Goal: Register for event/course

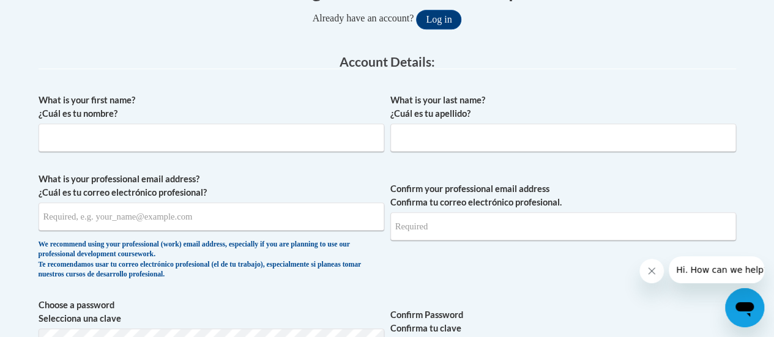
scroll to position [288, 0]
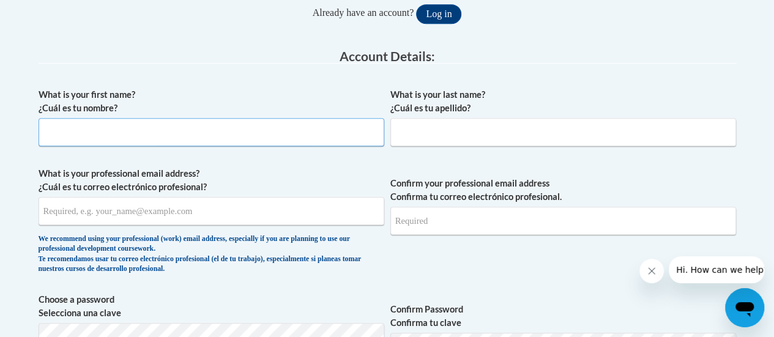
click at [303, 132] on input "What is your first name? ¿Cuál es tu nombre?" at bounding box center [212, 132] width 346 height 28
type input "Danielle"
type input "Gename"
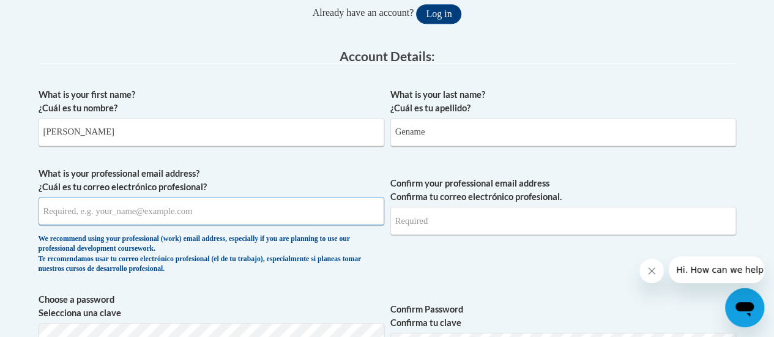
type input "DanielletheBowler@yahoo.com"
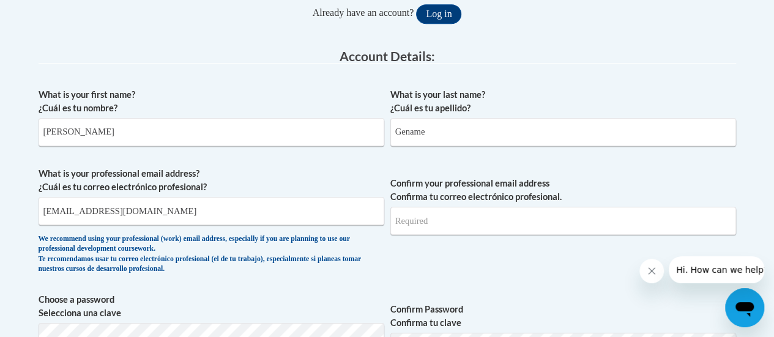
type input "DanielletheBowler@yahoo.com"
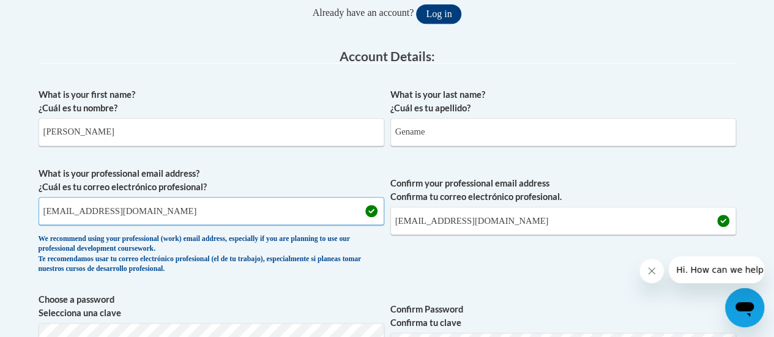
drag, startPoint x: 174, startPoint y: 207, endPoint x: 165, endPoint y: 209, distance: 8.7
click at [174, 207] on input "DanielletheBowler@yahoo.com" at bounding box center [212, 211] width 346 height 28
drag, startPoint x: 152, startPoint y: 209, endPoint x: 6, endPoint y: 217, distance: 147.1
type input "danielle.gename@rusd.org"
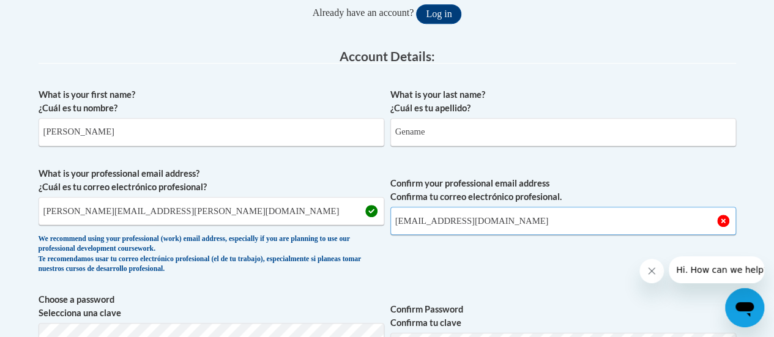
click at [521, 220] on input "DanielletheBowler@yahoo.com" at bounding box center [563, 221] width 346 height 28
type input "D"
type input "danielle.gename@rusd.org"
click at [671, 150] on div "What is your last name? ¿Cuál es tu apellido? Gename" at bounding box center [563, 121] width 346 height 67
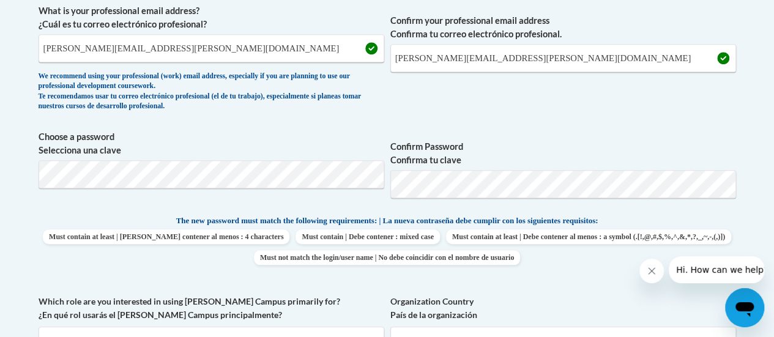
scroll to position [455, 0]
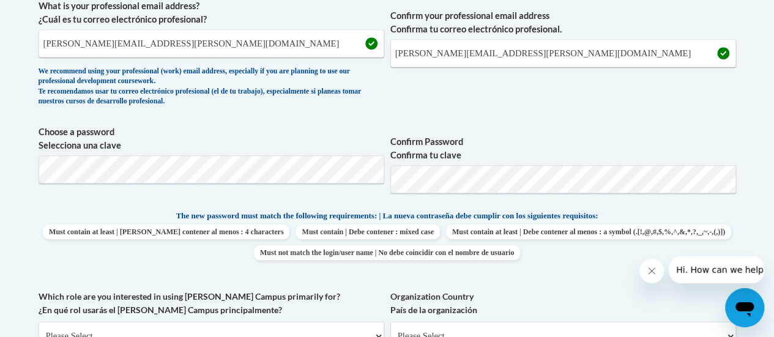
click at [656, 126] on span "Confirm Password Confirma tu clave" at bounding box center [563, 164] width 346 height 78
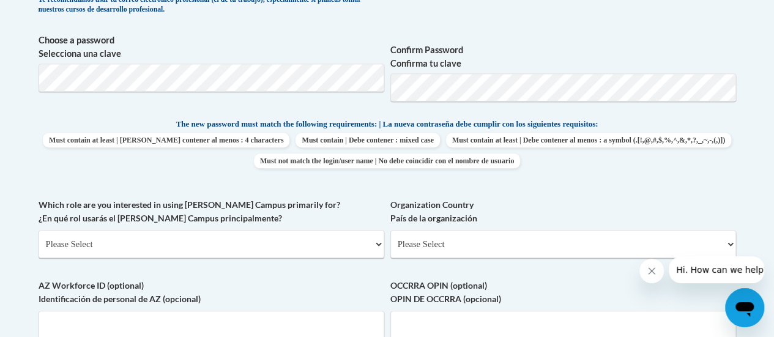
scroll to position [593, 0]
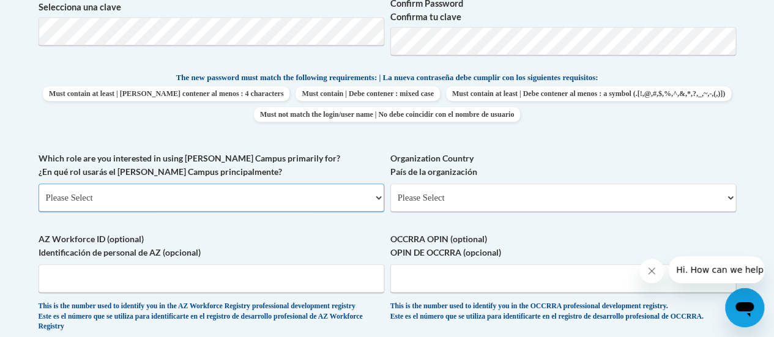
click at [299, 191] on select "Please Select College/University | Colegio/Universidad Community/Nonprofit Part…" at bounding box center [212, 198] width 346 height 28
select select "fbf2d438-af2f-41f8-98f1-81c410e29de3"
click at [39, 184] on select "Please Select College/University | Colegio/Universidad Community/Nonprofit Part…" at bounding box center [212, 198] width 346 height 28
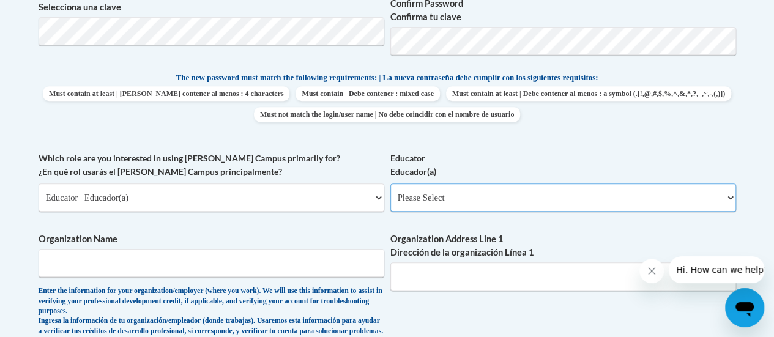
click at [551, 199] on select "Please Select Early Learning/Daycare Teacher/Family Home Care Provider | Maestr…" at bounding box center [563, 198] width 346 height 28
select select "8e40623d-54d0-45cd-9f92-5df65cd3f8cf"
click at [390, 184] on select "Please Select Early Learning/Daycare Teacher/Family Home Care Provider | Maestr…" at bounding box center [563, 198] width 346 height 28
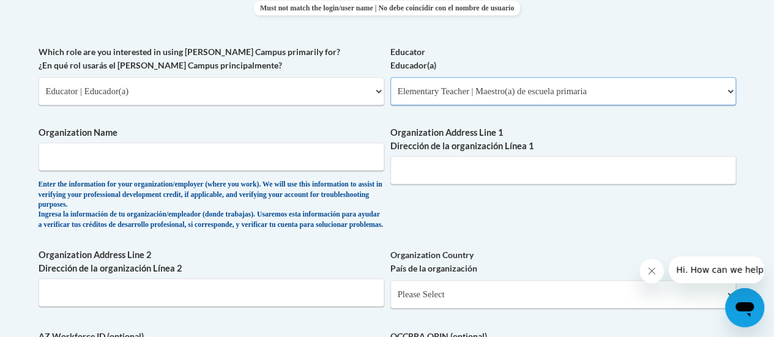
scroll to position [704, 0]
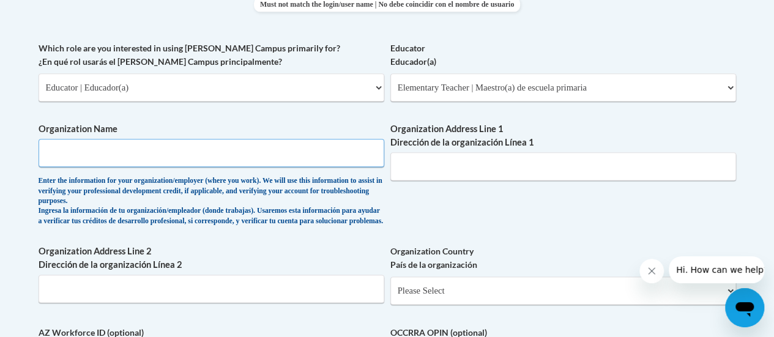
click at [72, 149] on input "Organization Name" at bounding box center [212, 153] width 346 height 28
type input "Racine Unified School District"
click at [462, 218] on div "What is your first name? ¿Cuál es tu nombre? Danielle What is your last name? ¿…" at bounding box center [387, 51] width 697 height 771
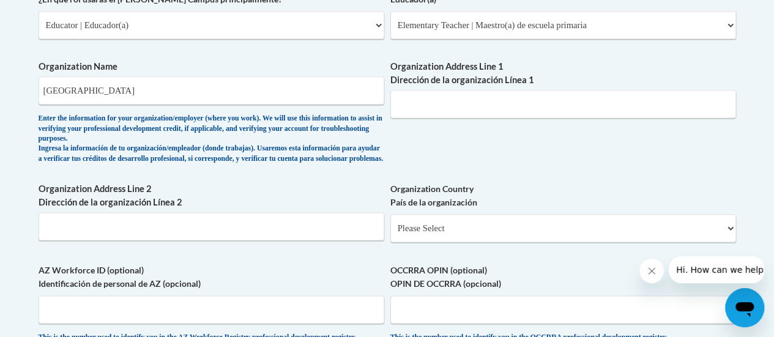
scroll to position [767, 0]
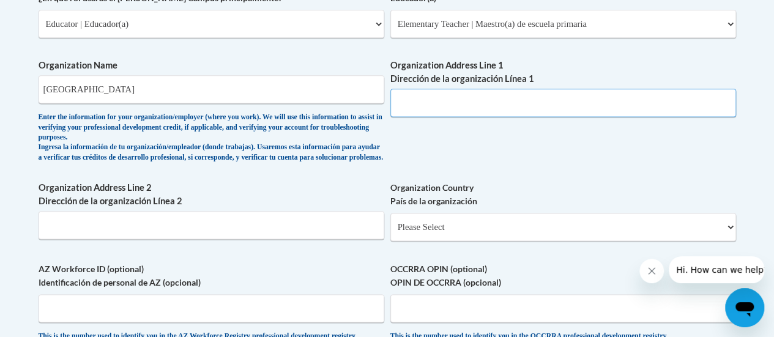
click at [513, 100] on input "Organization Address Line 1 Dirección de la organización Línea 1" at bounding box center [563, 103] width 346 height 28
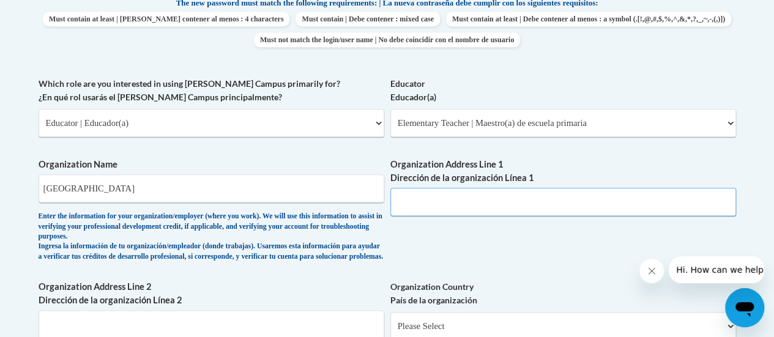
scroll to position [673, 0]
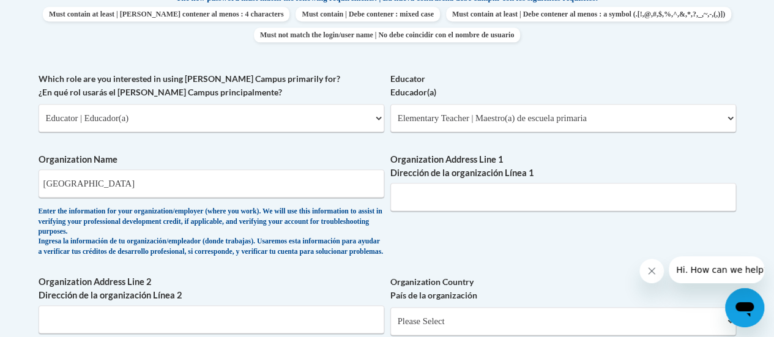
click at [582, 176] on label "Organization Address Line 1 Dirección de la organización Línea 1" at bounding box center [563, 166] width 346 height 27
click at [582, 183] on input "Organization Address Line 1 Dirección de la organización Línea 1" at bounding box center [563, 197] width 346 height 28
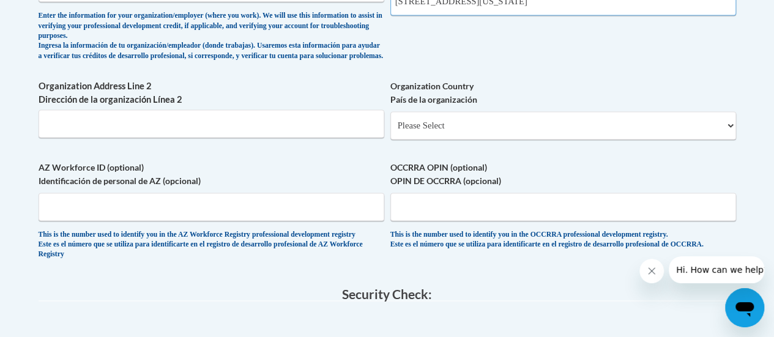
scroll to position [870, 0]
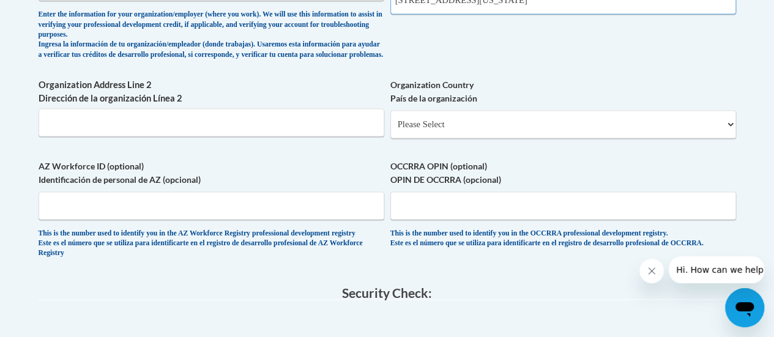
type input "2420 Kentucky St Racine, WI 53405"
click at [464, 135] on select "Please Select United States | Estados Unidos Outside of the United States | Fue…" at bounding box center [563, 124] width 346 height 28
select select "ad49bcad-a171-4b2e-b99c-48b446064914"
click at [390, 120] on select "Please Select United States | Estados Unidos Outside of the United States | Fue…" at bounding box center [563, 124] width 346 height 28
select select
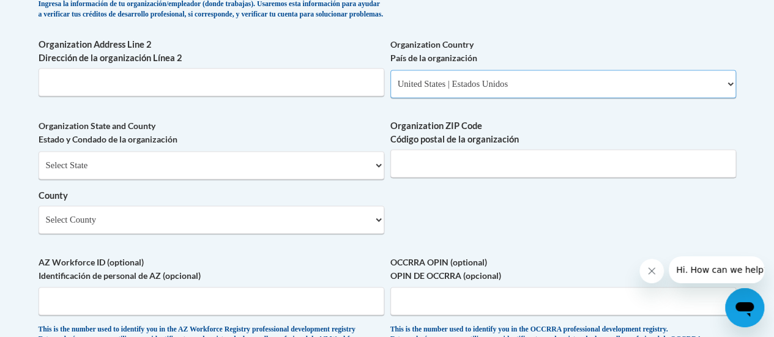
scroll to position [916, 0]
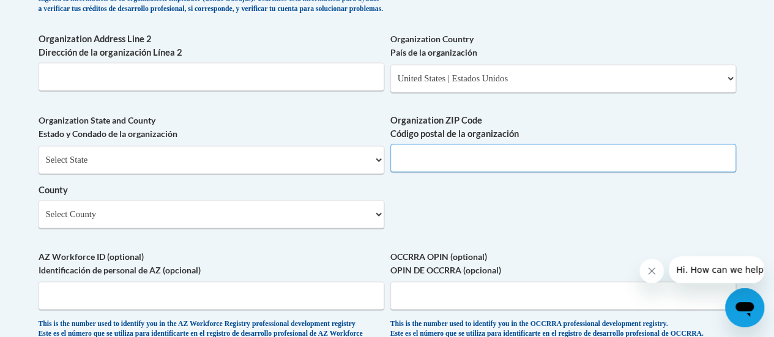
click at [484, 169] on input "Organization ZIP Code Código postal de la organización" at bounding box center [563, 158] width 346 height 28
type input "53405"
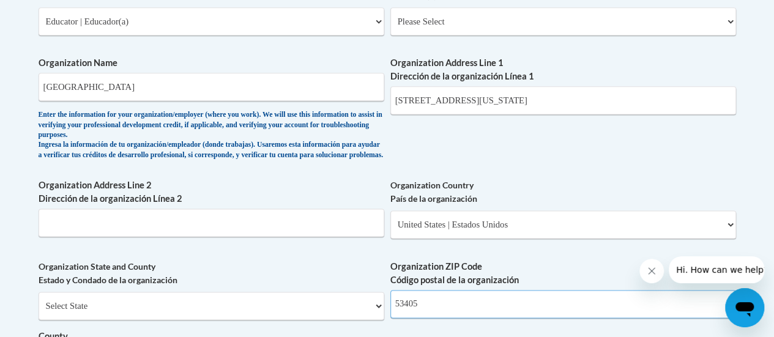
scroll to position [768, 0]
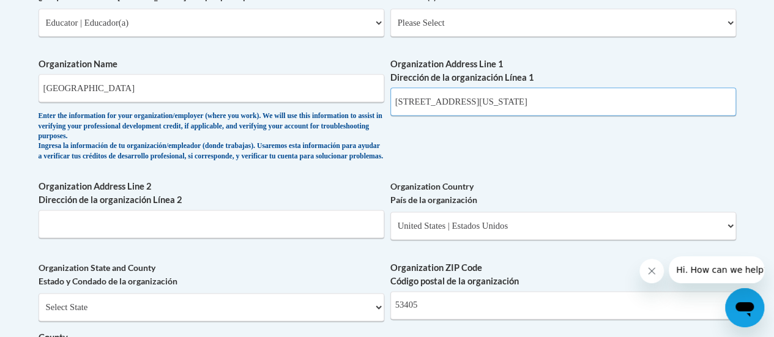
click at [578, 100] on input "2420 Kentucky St Racine, WI 53405" at bounding box center [563, 101] width 346 height 28
type input "2420 Kentucky St"
click at [649, 164] on div "What is your first name? ¿Cuál es tu nombre? Danielle What is your last name? ¿…" at bounding box center [387, 54] width 697 height 907
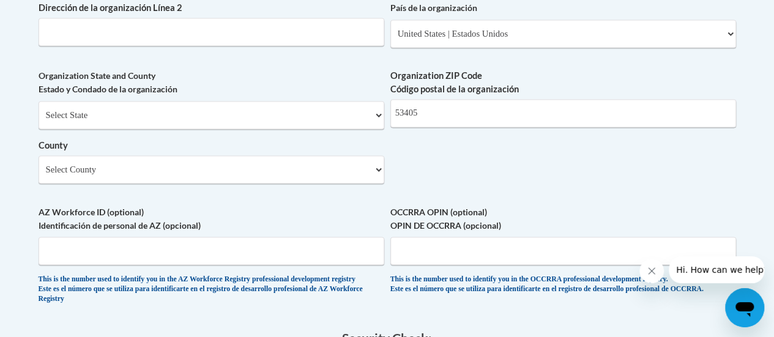
scroll to position [968, 0]
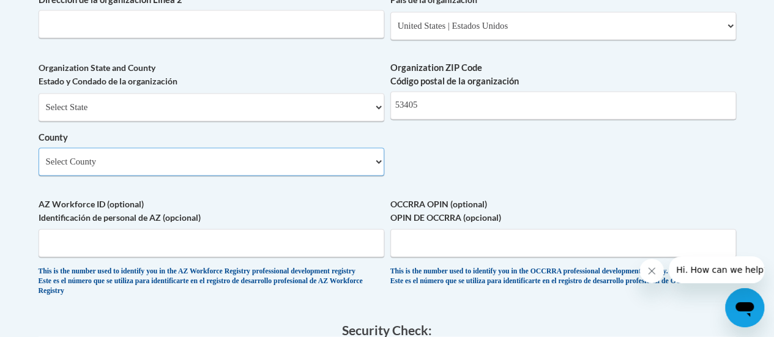
click at [351, 169] on select "Select County Adams Ashland Barron Bayfield Brown Buffalo Burnett Calumet Chipp…" at bounding box center [212, 161] width 346 height 28
select select "Racine"
click at [39, 157] on select "Select County Adams Ashland Barron Bayfield Brown Buffalo Burnett Calumet Chipp…" at bounding box center [212, 161] width 346 height 28
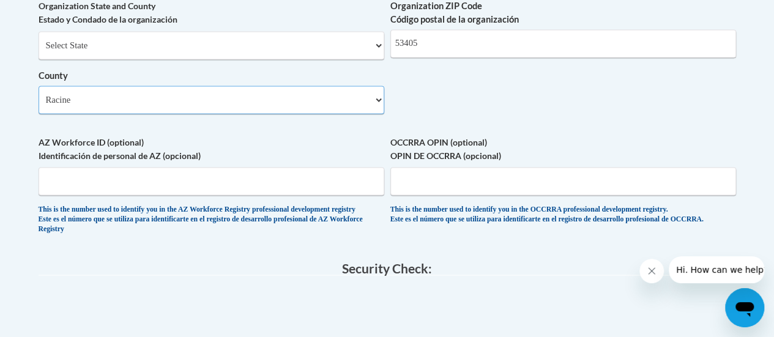
scroll to position [1034, 0]
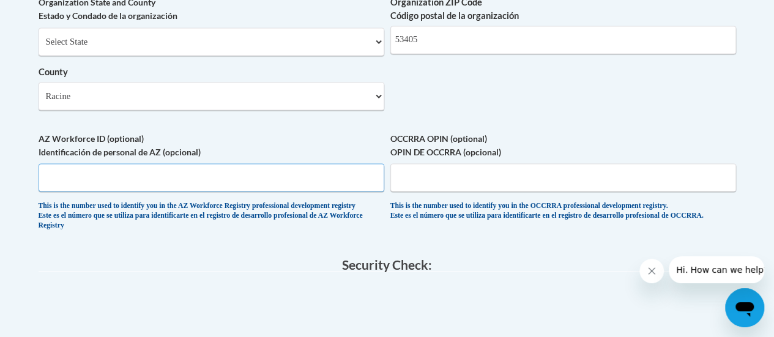
click at [279, 186] on input "AZ Workforce ID (optional) Identificación de personal de AZ (opcional)" at bounding box center [212, 177] width 346 height 28
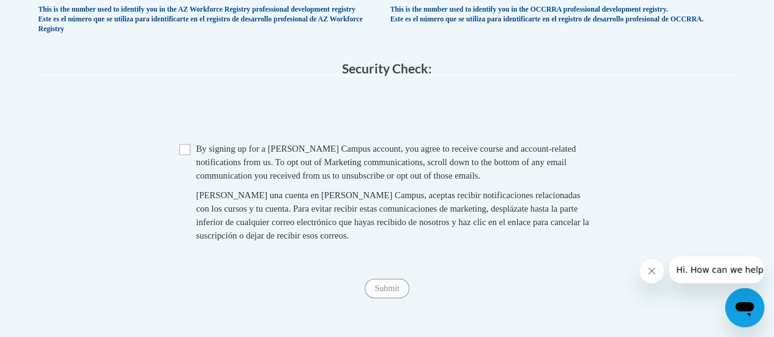
scroll to position [1230, 0]
click at [190, 155] on input "Checkbox" at bounding box center [184, 149] width 11 height 11
checkbox input "true"
click at [390, 298] on input "Submit" at bounding box center [387, 288] width 44 height 20
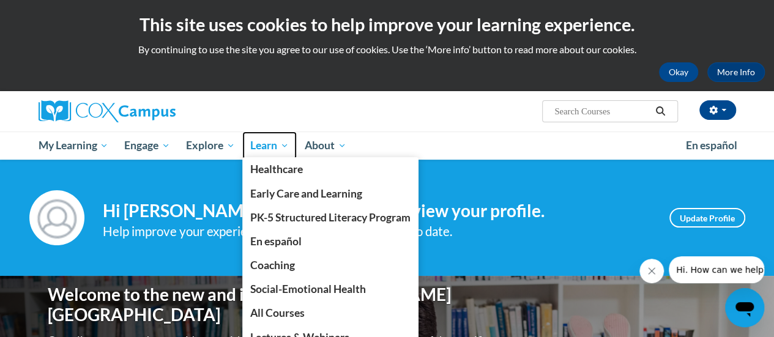
click at [269, 143] on span "Learn" at bounding box center [269, 145] width 39 height 15
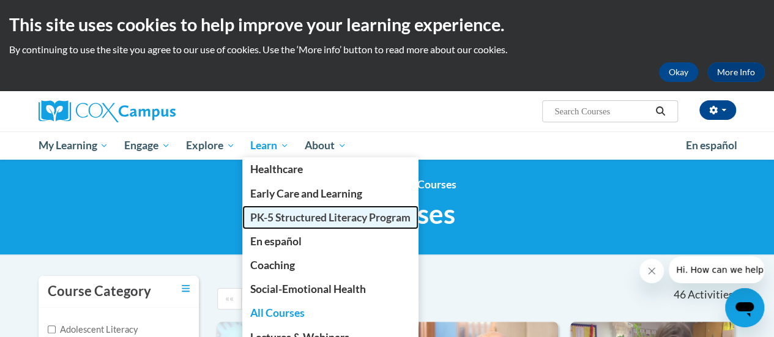
click at [286, 221] on span "PK-5 Structured Literacy Program" at bounding box center [330, 217] width 160 height 13
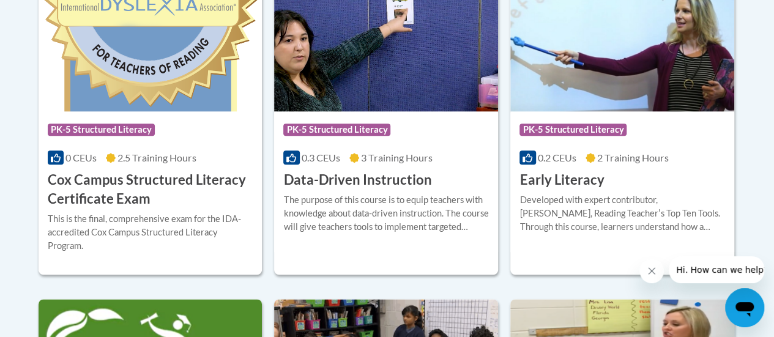
scroll to position [592, 0]
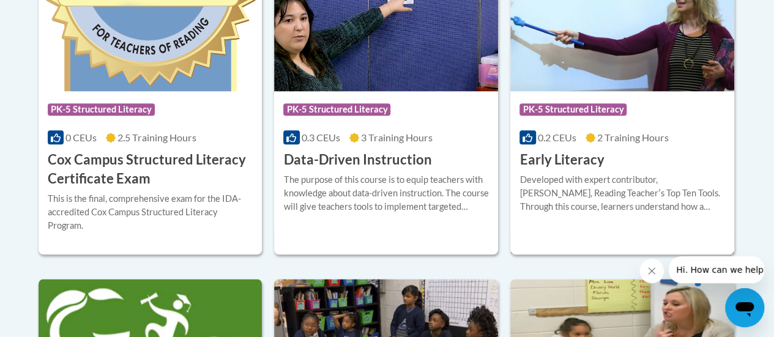
click at [568, 158] on h3 "Early Literacy" at bounding box center [561, 159] width 84 height 19
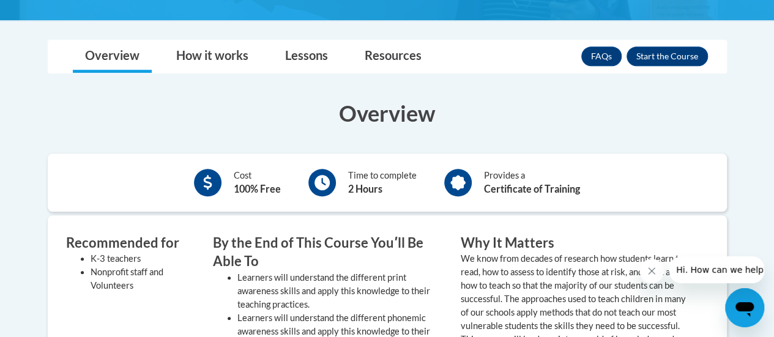
scroll to position [322, 0]
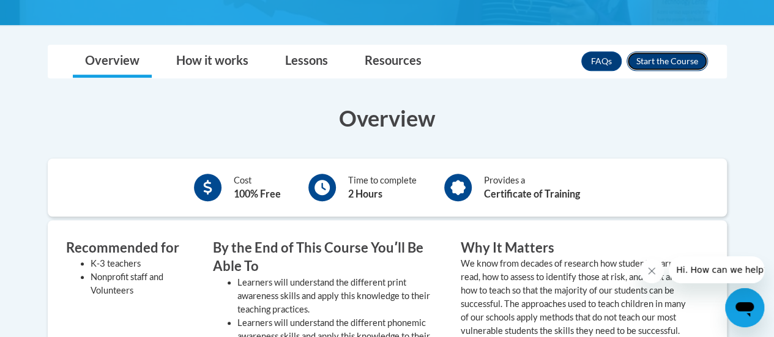
click at [666, 60] on button "Enroll" at bounding box center [666, 61] width 81 height 20
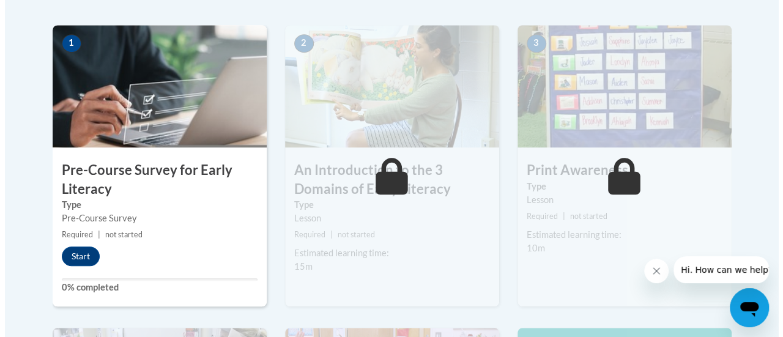
scroll to position [440, 0]
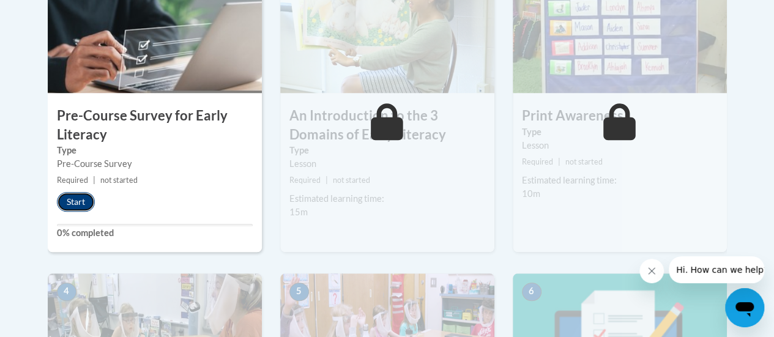
click at [78, 195] on button "Start" at bounding box center [76, 202] width 38 height 20
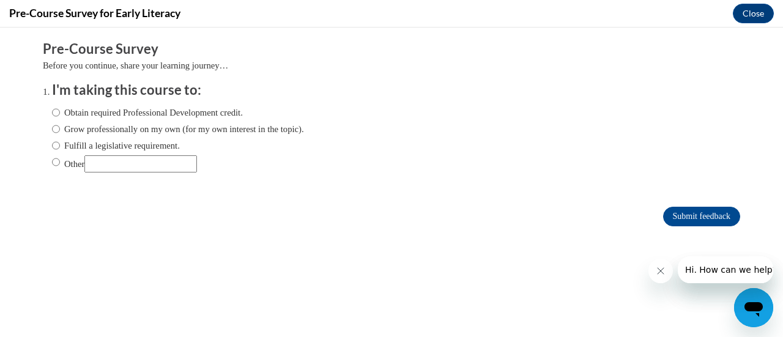
scroll to position [0, 0]
click at [52, 113] on input "Obtain required Professional Development credit." at bounding box center [56, 112] width 8 height 13
radio input "true"
click at [689, 221] on input "Submit feedback" at bounding box center [701, 217] width 77 height 20
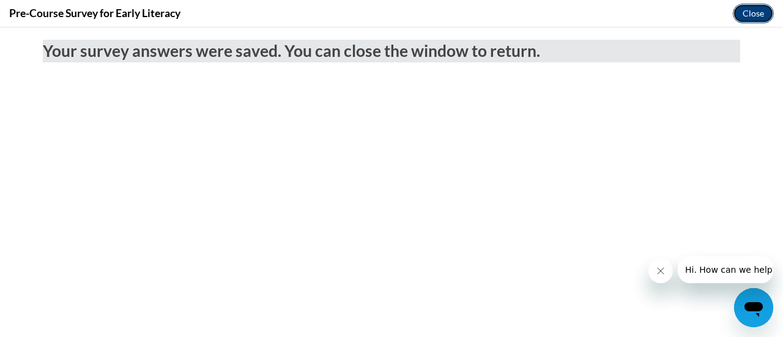
click at [756, 15] on button "Close" at bounding box center [753, 14] width 41 height 20
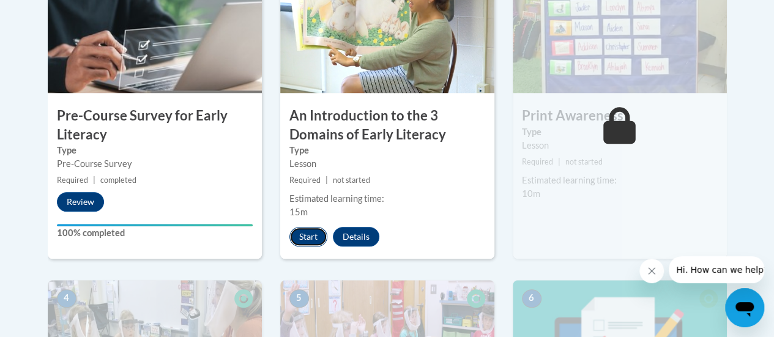
click at [310, 240] on button "Start" at bounding box center [308, 237] width 38 height 20
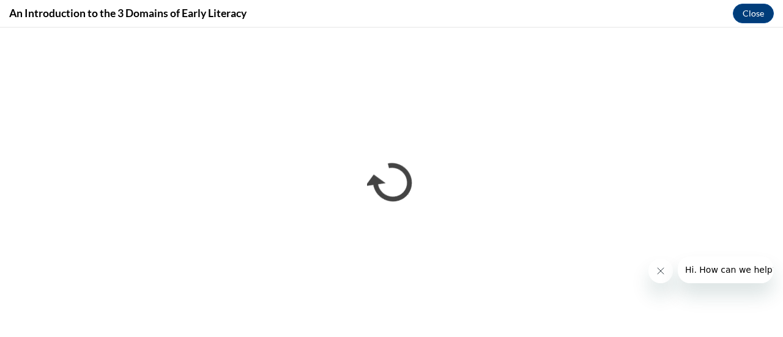
click at [659, 269] on icon "Close message from company" at bounding box center [660, 271] width 10 height 10
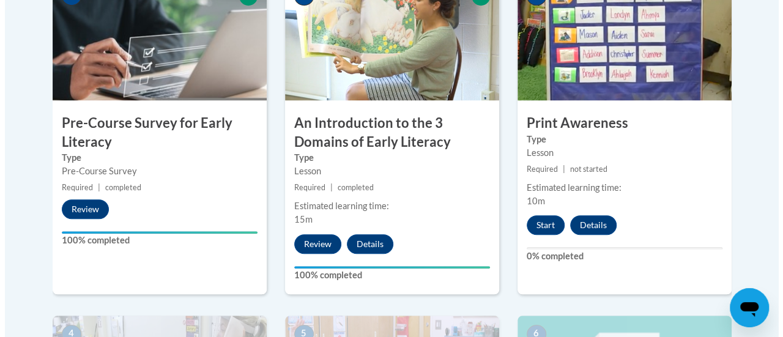
scroll to position [434, 0]
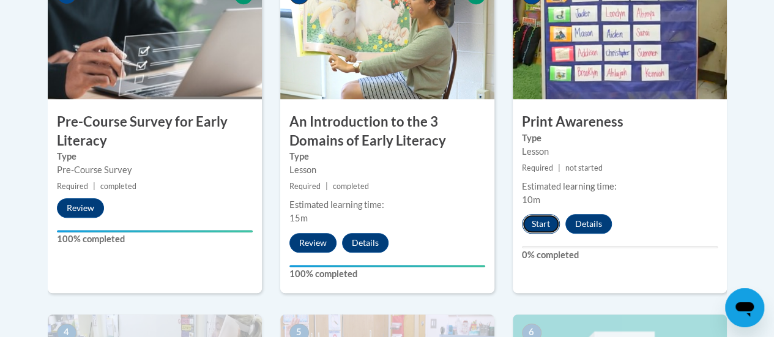
click at [544, 218] on button "Start" at bounding box center [541, 224] width 38 height 20
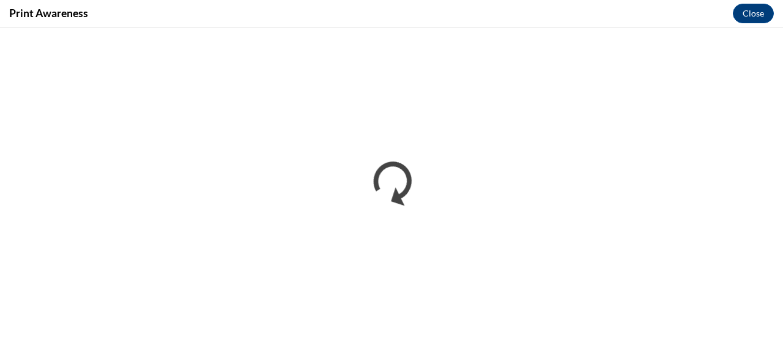
scroll to position [0, 0]
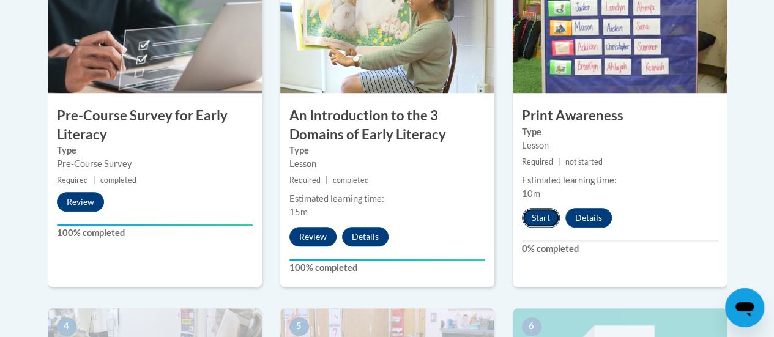
click at [297, 128] on button "Start" at bounding box center [541, 218] width 38 height 20
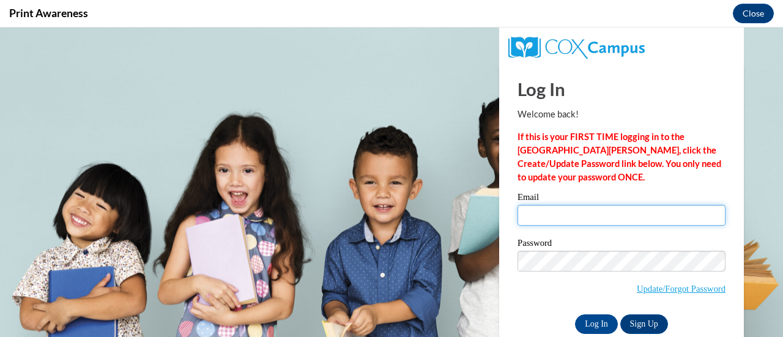
click at [297, 128] on input "Email" at bounding box center [622, 215] width 208 height 21
type input "danielle.gename@rusd.org"
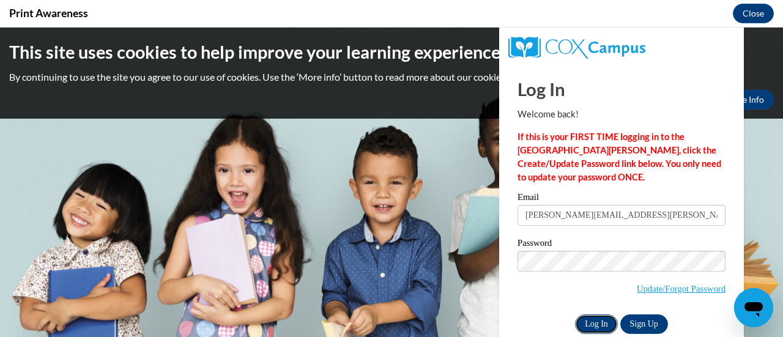
click at [297, 128] on input "Log In" at bounding box center [596, 324] width 43 height 20
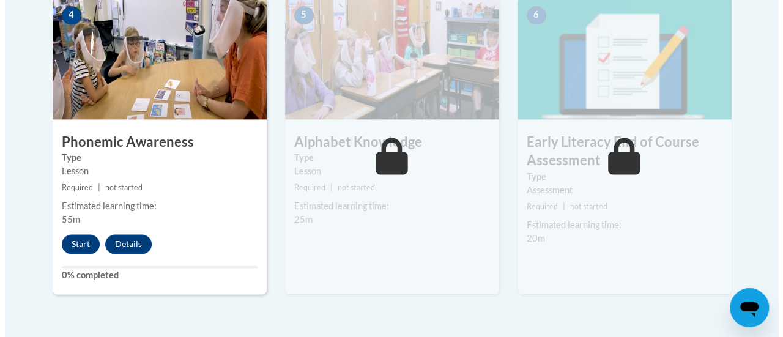
scroll to position [752, 0]
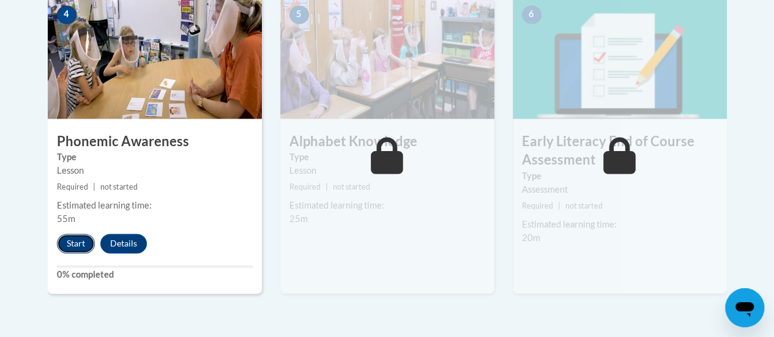
click at [76, 242] on button "Start" at bounding box center [76, 244] width 38 height 20
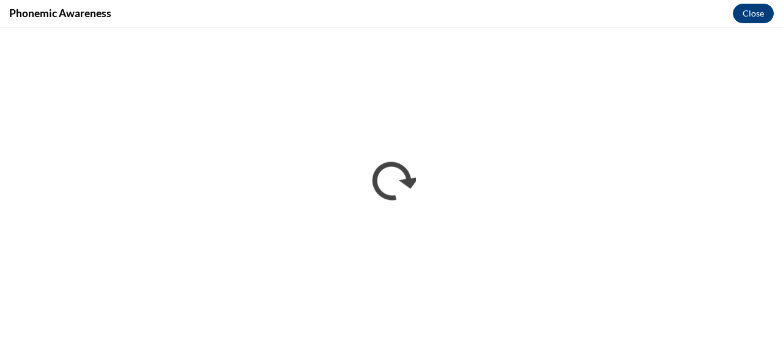
scroll to position [0, 0]
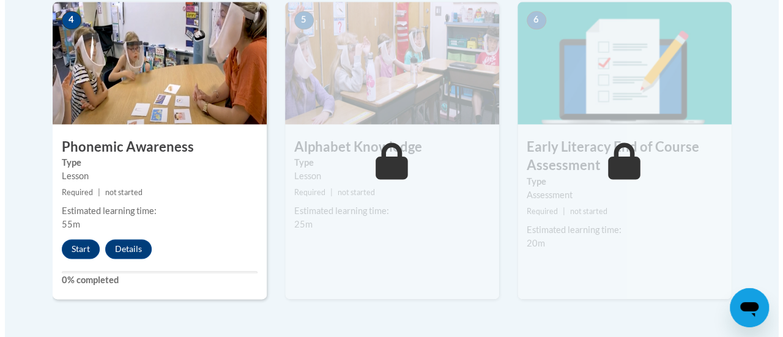
scroll to position [749, 0]
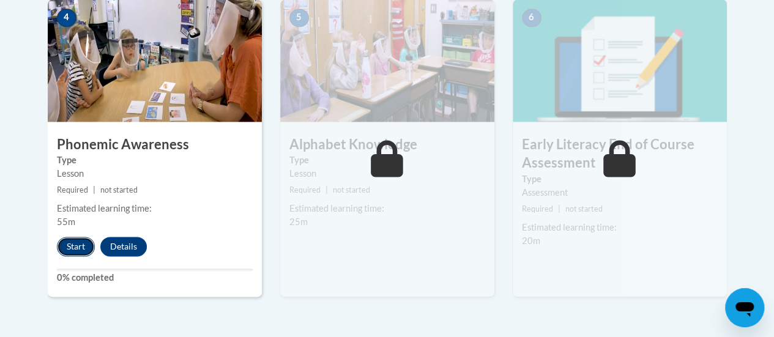
click at [70, 244] on button "Start" at bounding box center [76, 247] width 38 height 20
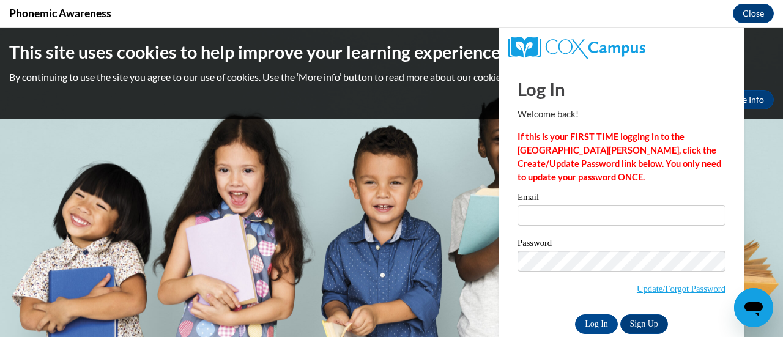
scroll to position [0, 0]
type input "danielle.gename@rusd.org"
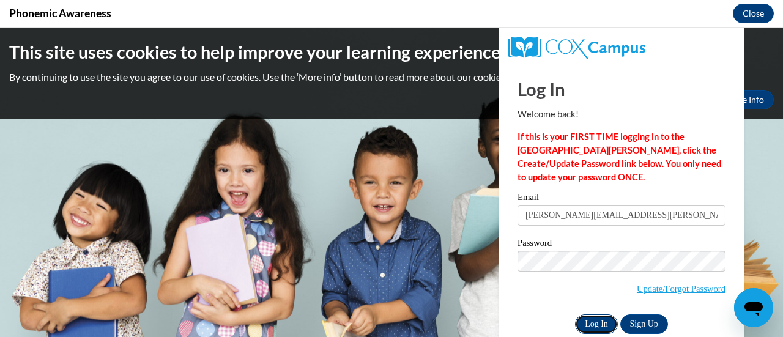
click at [592, 318] on input "Log In" at bounding box center [596, 324] width 43 height 20
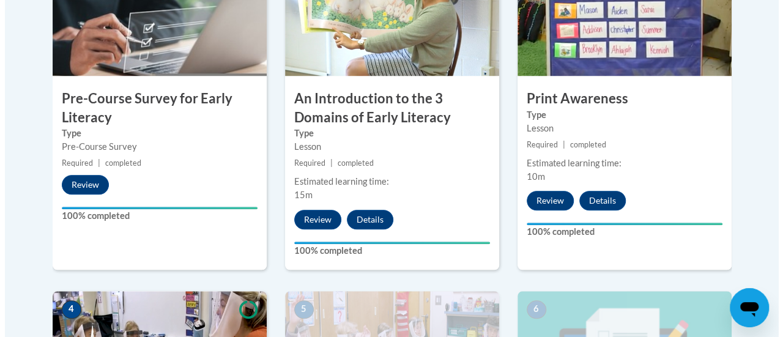
scroll to position [471, 0]
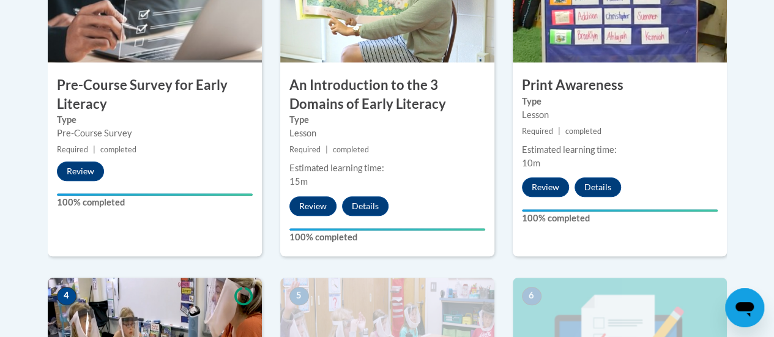
click at [422, 88] on h3 "An Introduction to the 3 Domains of Early Literacy" at bounding box center [387, 95] width 214 height 38
click at [313, 203] on button "Review" at bounding box center [312, 206] width 47 height 20
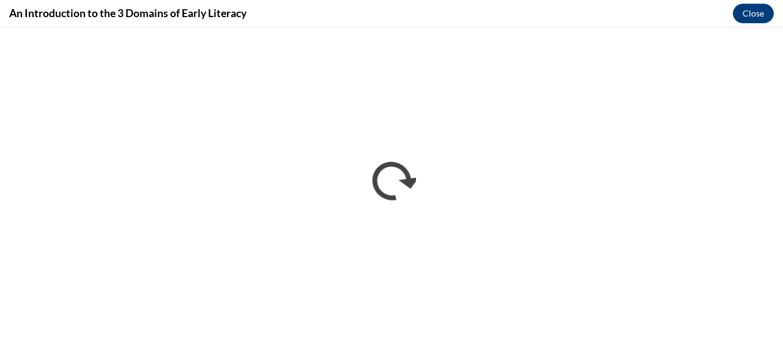
scroll to position [0, 0]
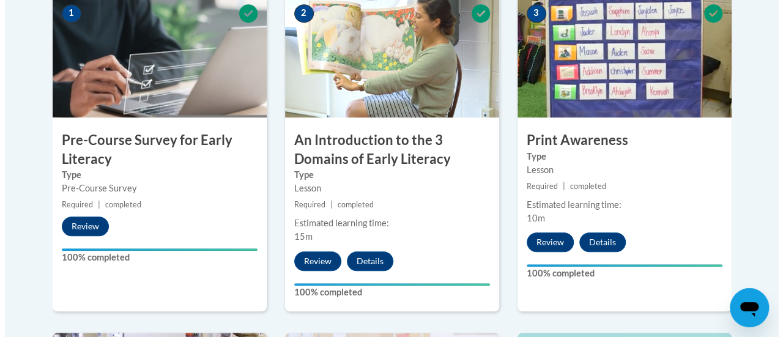
scroll to position [418, 0]
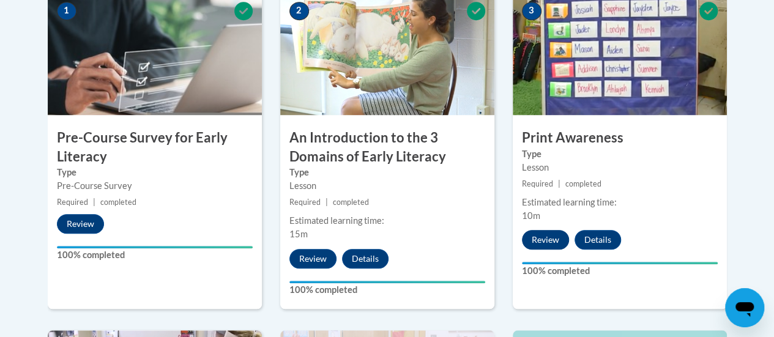
click at [551, 239] on button "Review" at bounding box center [545, 240] width 47 height 20
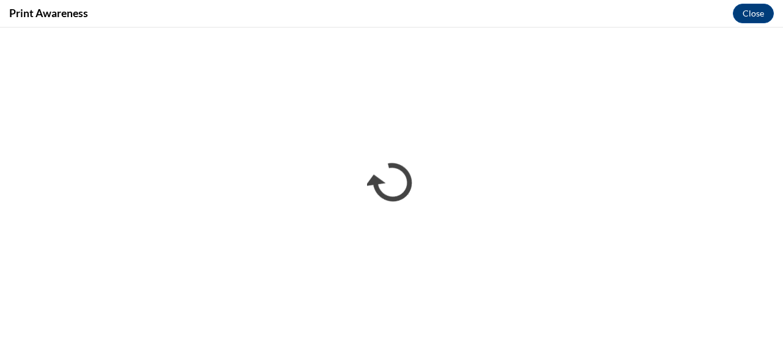
scroll to position [0, 0]
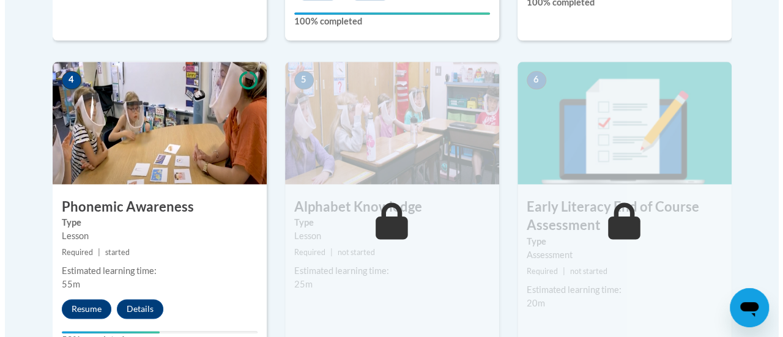
scroll to position [688, 0]
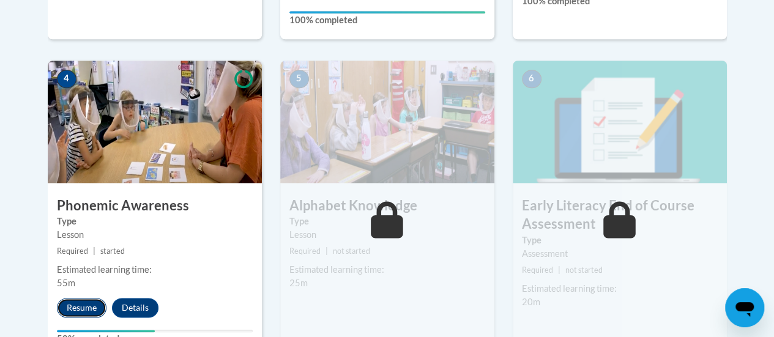
click at [85, 303] on button "Resume" at bounding box center [82, 308] width 50 height 20
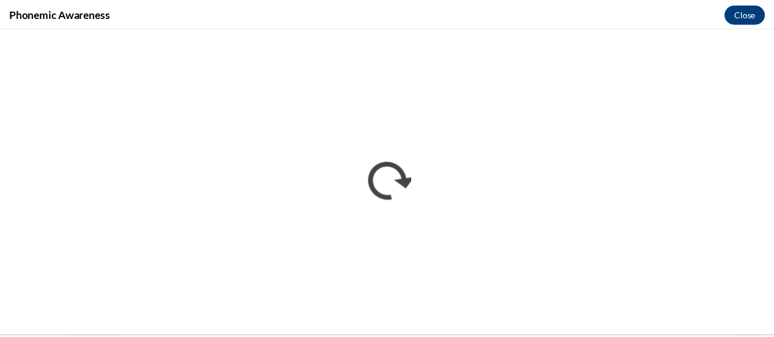
scroll to position [0, 0]
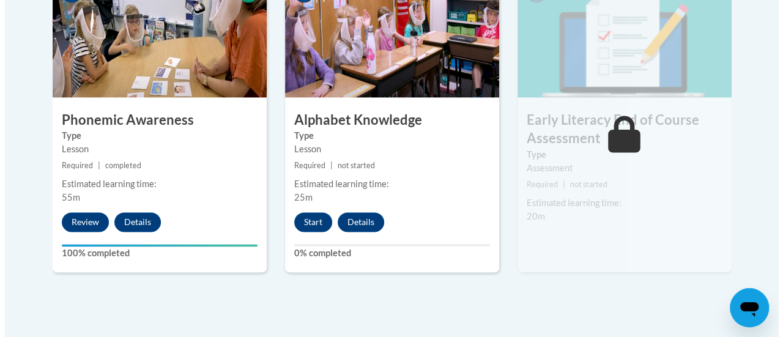
scroll to position [779, 0]
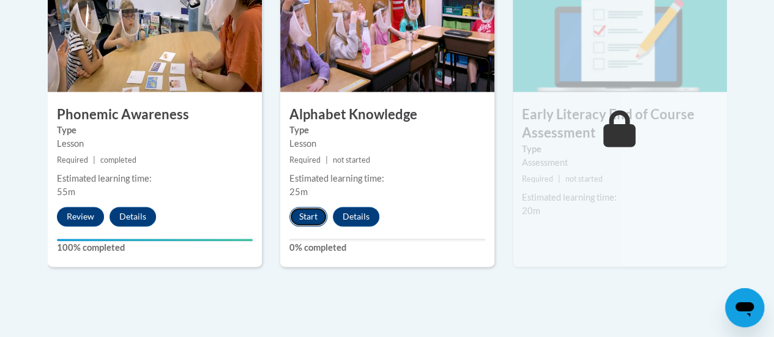
click at [307, 212] on button "Start" at bounding box center [308, 217] width 38 height 20
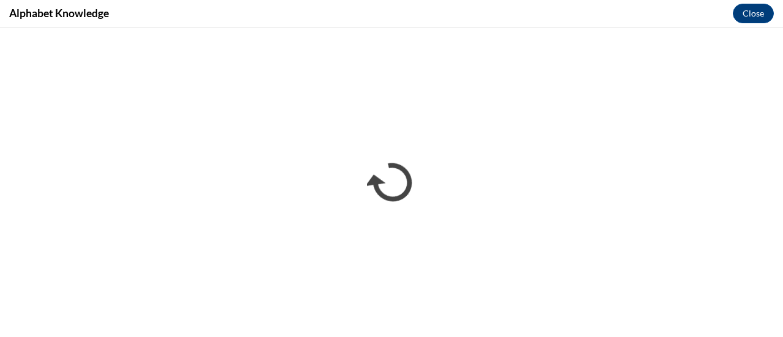
scroll to position [0, 0]
